Goal: Transaction & Acquisition: Purchase product/service

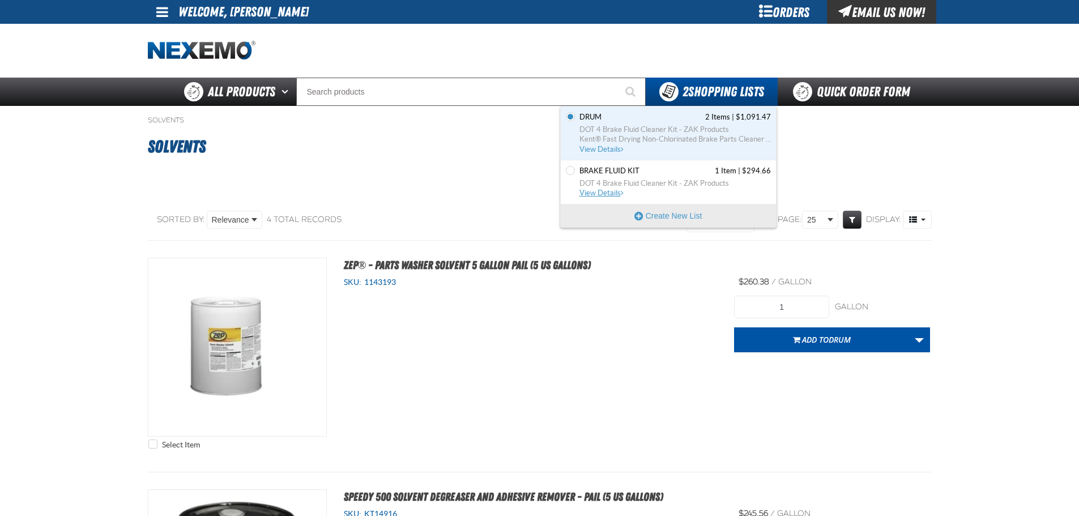
click at [681, 186] on span "DOT 4 Brake Fluid Cleaner Kit - ZAK Products" at bounding box center [675, 183] width 191 height 10
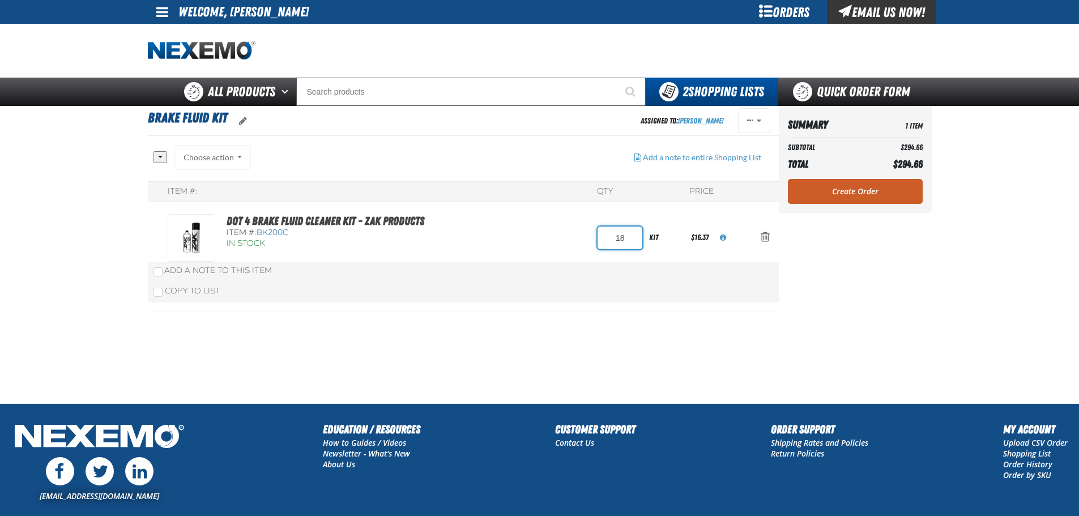
click at [623, 239] on input "18" at bounding box center [620, 238] width 45 height 23
click at [633, 236] on input "18" at bounding box center [620, 238] width 45 height 23
click at [699, 261] on div "DOT 4 Brake Fluid Cleaner Kit - ZAK Products Item #: BK200C In Stock 18 kit $16…" at bounding box center [452, 238] width 568 height 48
click at [653, 236] on div "kit" at bounding box center [665, 237] width 46 height 25
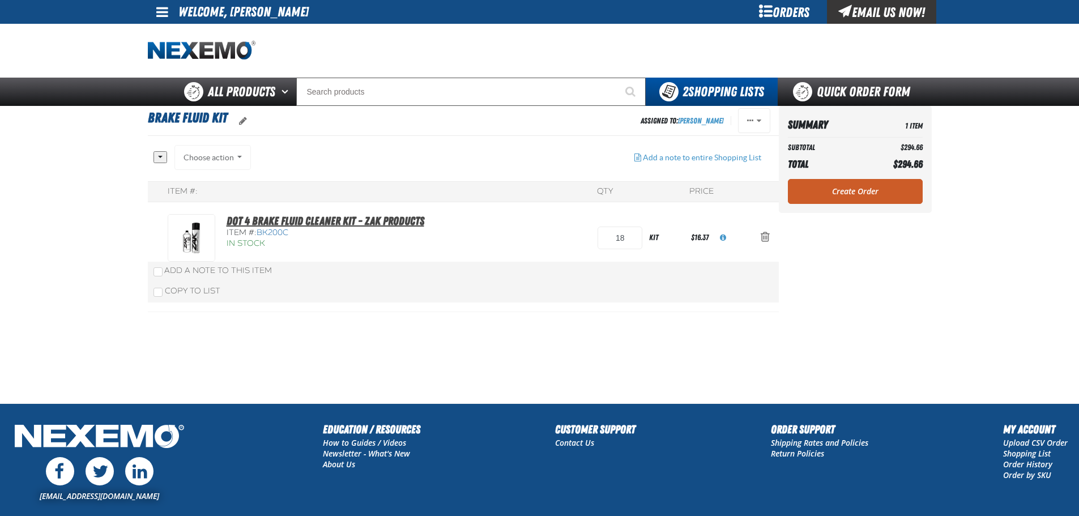
click at [268, 217] on link "DOT 4 Brake Fluid Cleaner Kit - ZAK Products" at bounding box center [326, 221] width 198 height 14
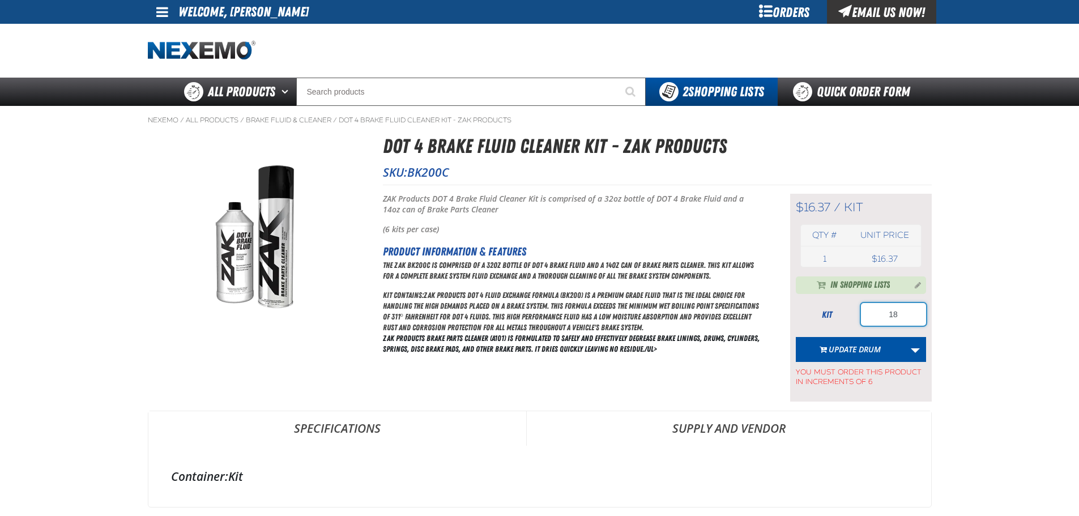
click at [900, 316] on input "18" at bounding box center [893, 314] width 65 height 23
type input "24"
click at [994, 171] on main "Nexemo / All Products / / BK200C" at bounding box center [539, 479] width 1079 height 747
click at [908, 344] on link "More Actions" at bounding box center [916, 349] width 22 height 25
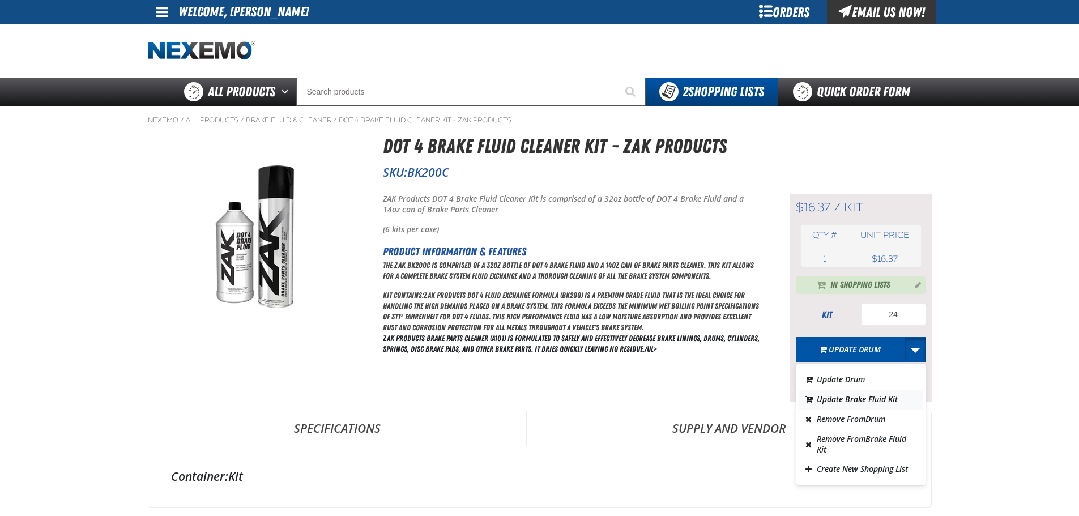
click at [896, 399] on button "Update Brake Fluid Kit" at bounding box center [861, 400] width 125 height 20
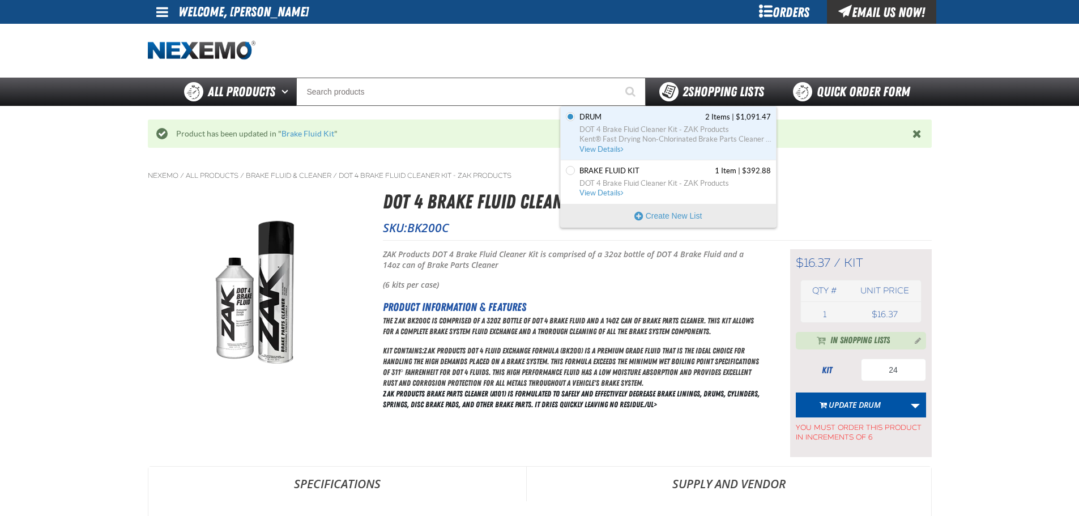
click at [704, 92] on span "2 Shopping Lists" at bounding box center [724, 92] width 82 height 16
click at [674, 176] on span "Brake Fluid Kit 1 Item | $392.88" at bounding box center [675, 171] width 191 height 10
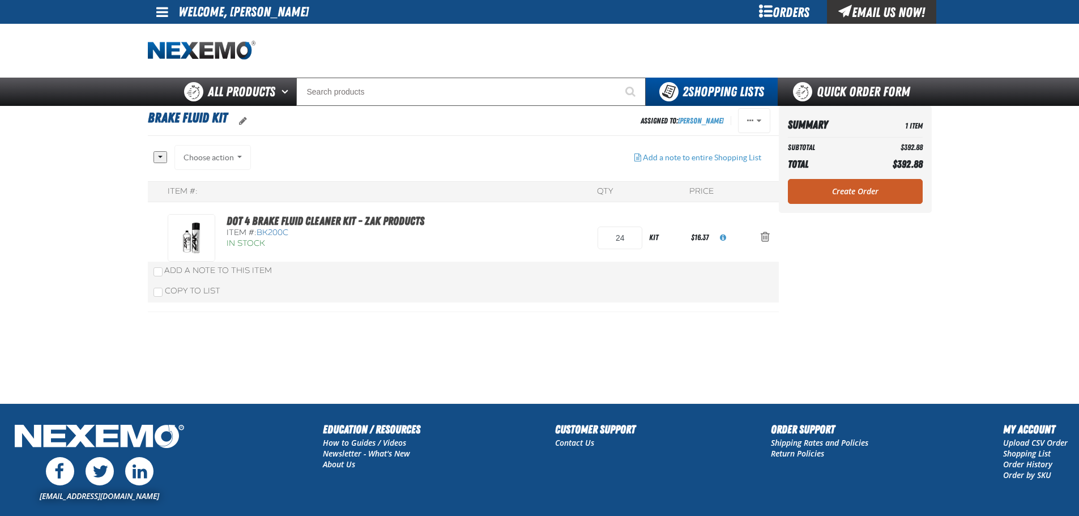
click at [740, 328] on section "Brake Fluid Kit Assigned To: Marli Koch Reassign Duplicate Set as Default Delet…" at bounding box center [463, 254] width 631 height 297
click at [867, 200] on link "Create Order" at bounding box center [855, 191] width 135 height 25
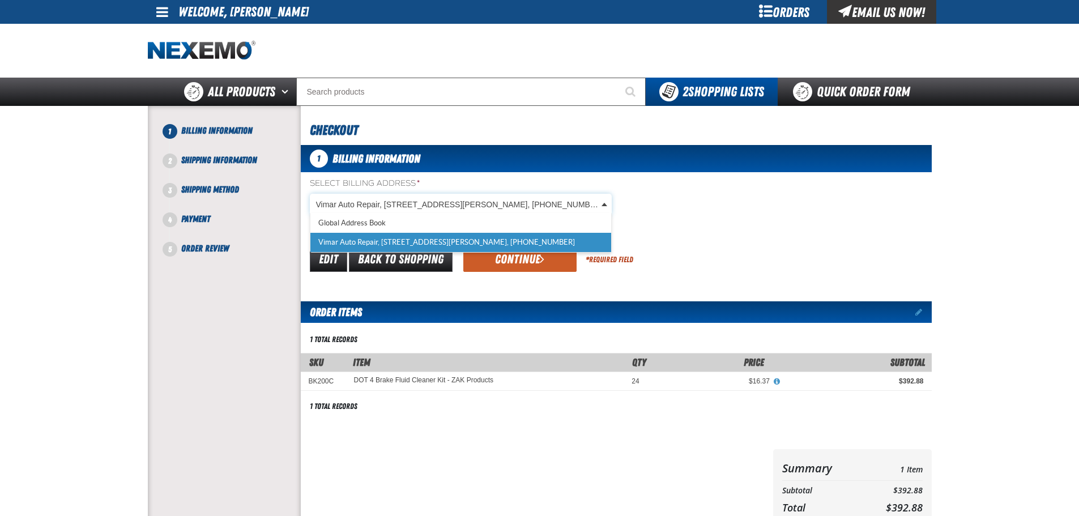
click at [572, 205] on body "Skip to Main Content Staging Site 5.1 Upgrade Site My Account My Account Suppor…" at bounding box center [539, 373] width 1079 height 747
click at [570, 204] on body "Skip to Main Content Staging Site 5.1 Upgrade Site My Account My Account Suppor…" at bounding box center [539, 373] width 1079 height 747
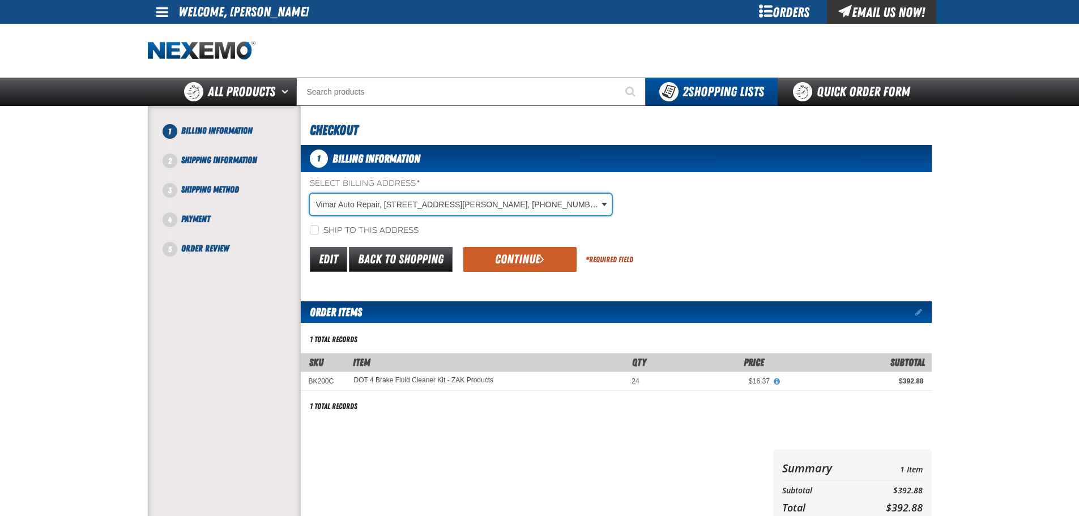
click at [395, 234] on label "Ship to this address" at bounding box center [364, 230] width 109 height 11
click at [319, 234] on input "Ship to this address" at bounding box center [314, 229] width 9 height 9
checkbox input "true"
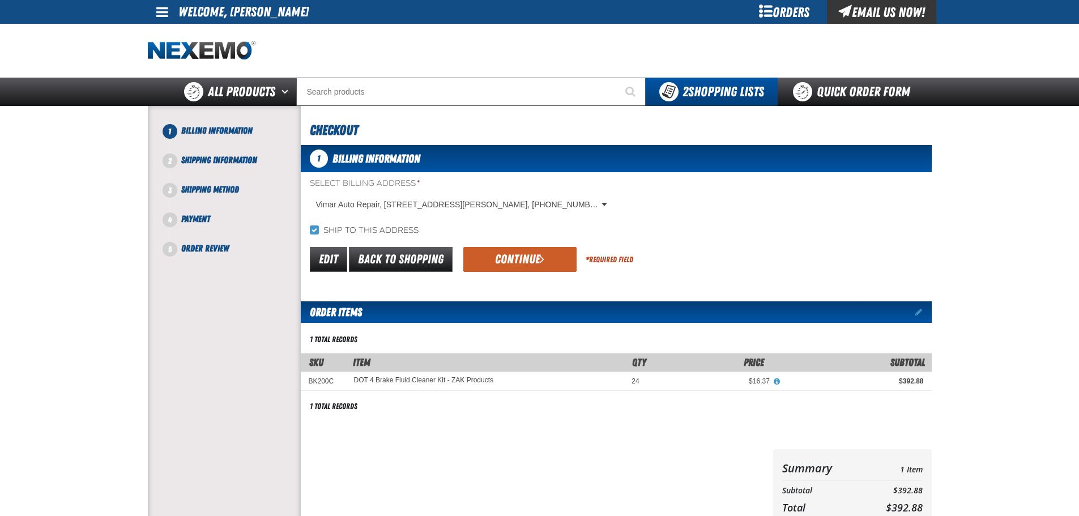
click at [542, 258] on span "submit" at bounding box center [542, 259] width 5 height 12
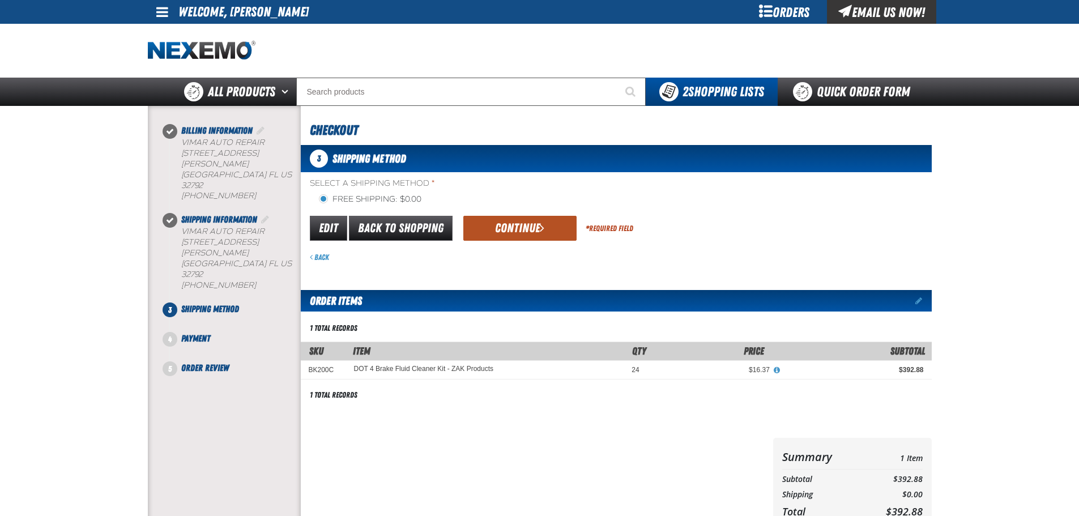
click at [510, 222] on button "Continue" at bounding box center [519, 228] width 113 height 25
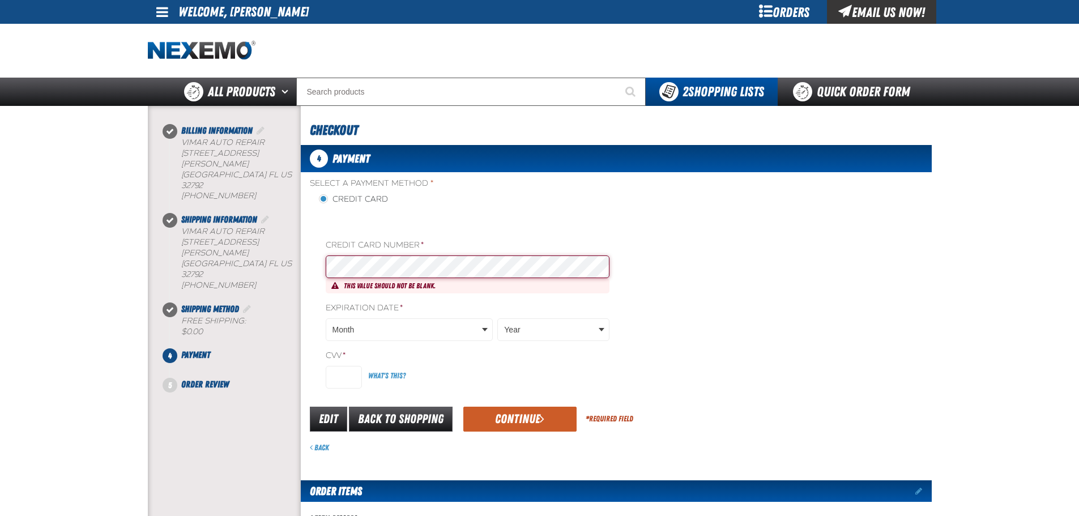
type input "0344"
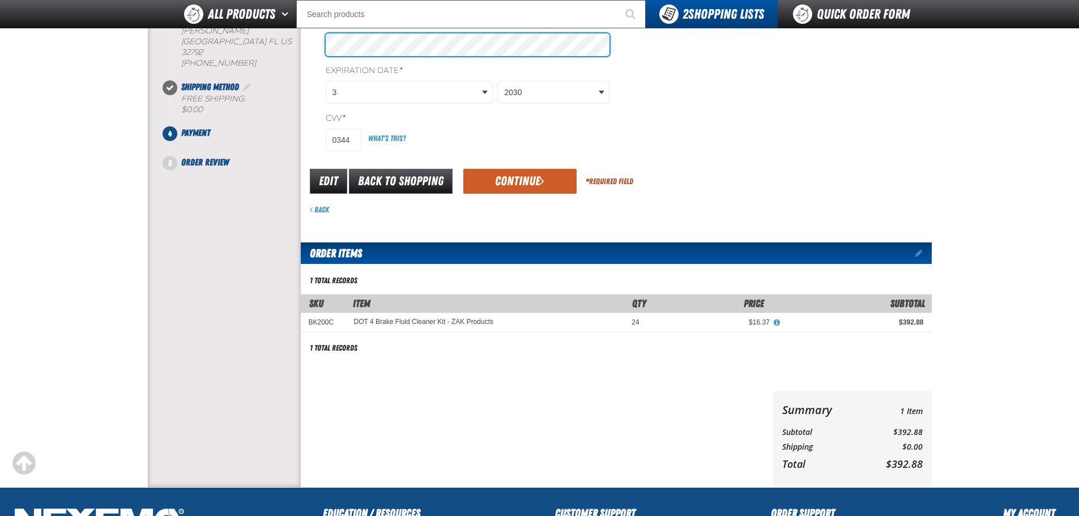
scroll to position [41, 0]
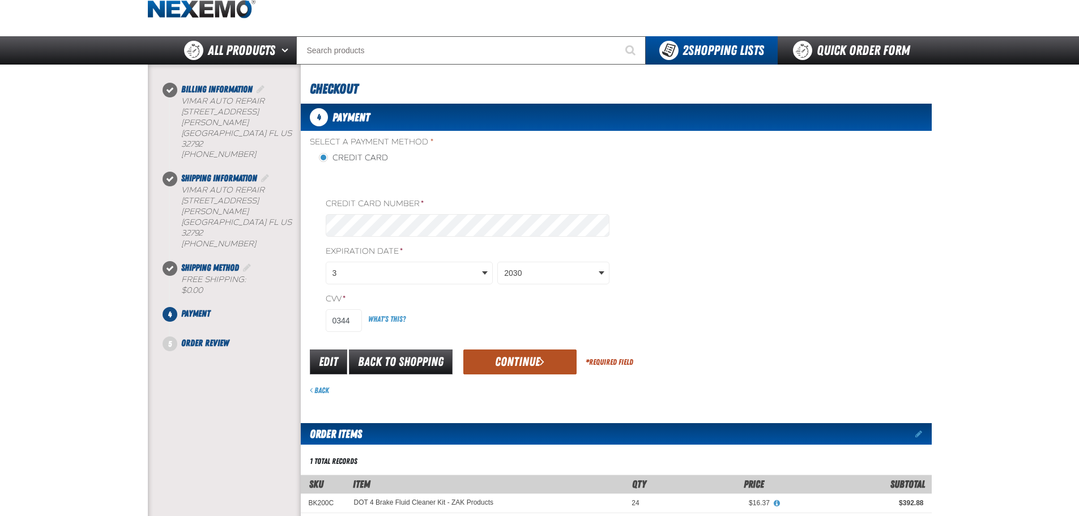
click at [499, 356] on button "Continue" at bounding box center [519, 362] width 113 height 25
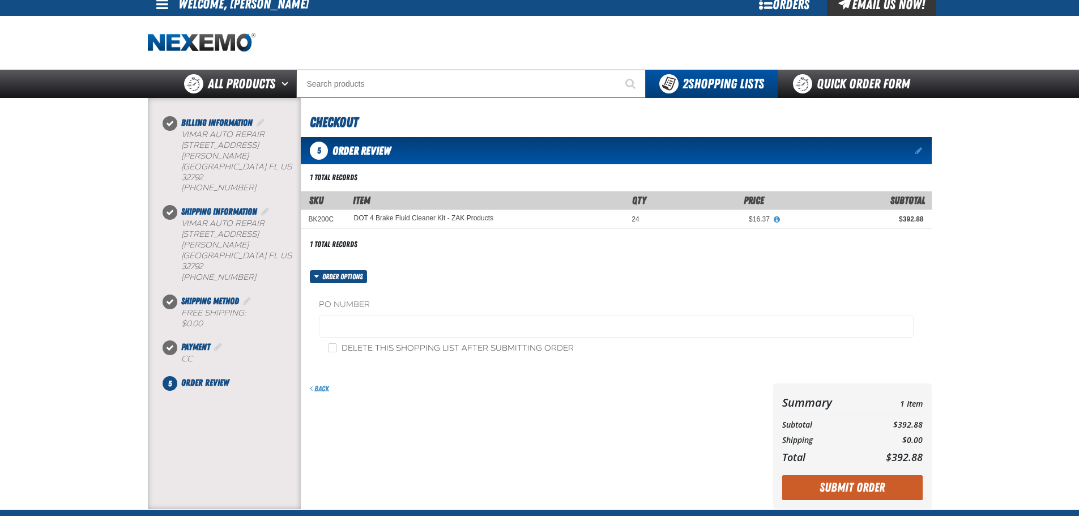
scroll to position [0, 0]
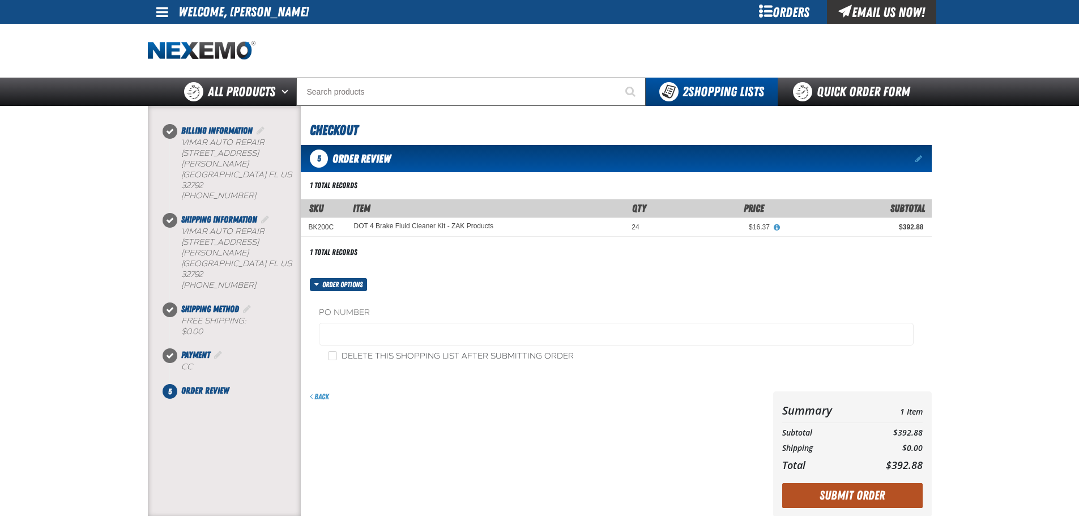
click at [845, 495] on button "Submit Order" at bounding box center [852, 495] width 140 height 25
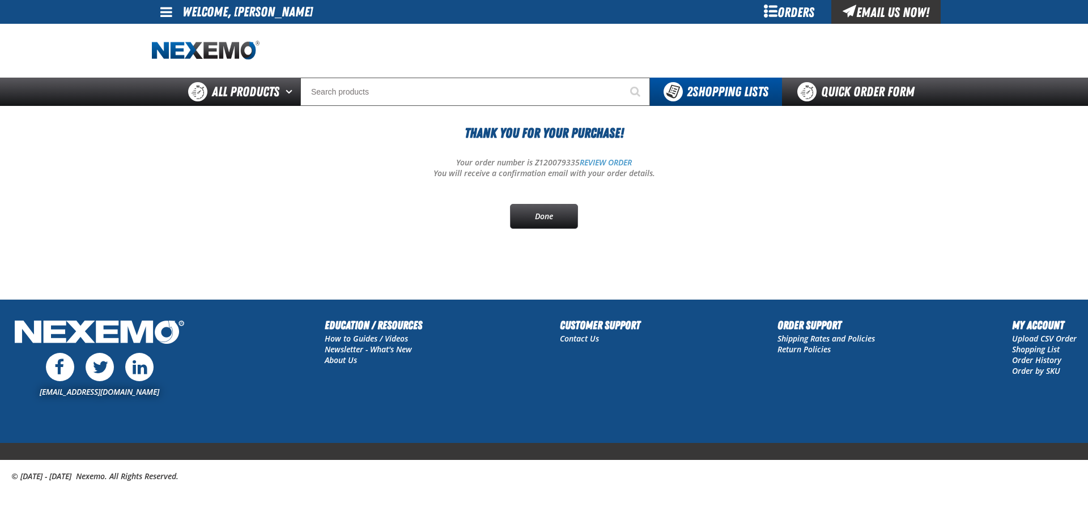
click at [703, 173] on p "You will receive a confirmation email with your order details." at bounding box center [544, 173] width 784 height 11
click at [557, 224] on link "Done" at bounding box center [544, 216] width 68 height 25
